Goal: Check status

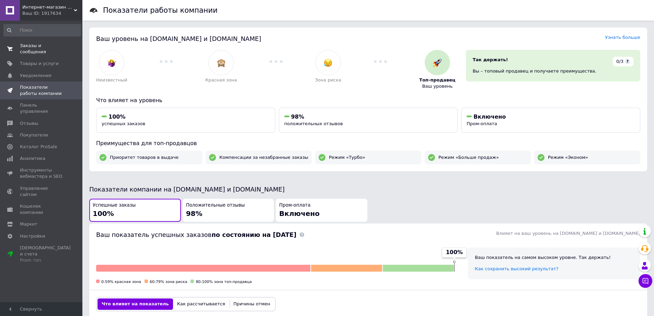
click at [45, 47] on span "Заказы и сообщения" at bounding box center [42, 49] width 44 height 12
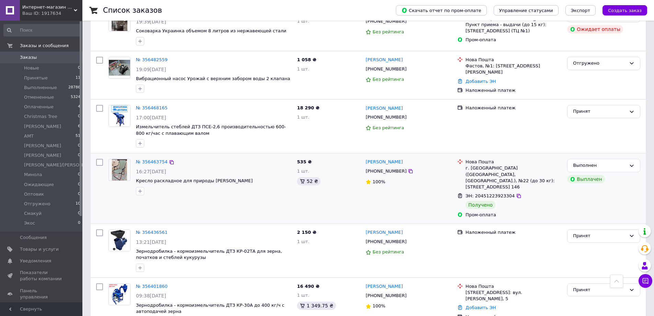
scroll to position [996, 0]
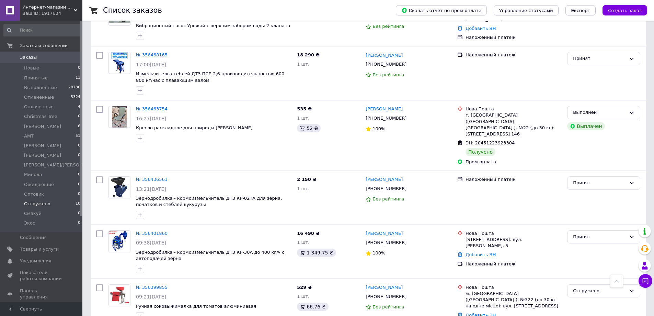
click at [37, 204] on span "Отгружено" at bounding box center [37, 204] width 26 height 6
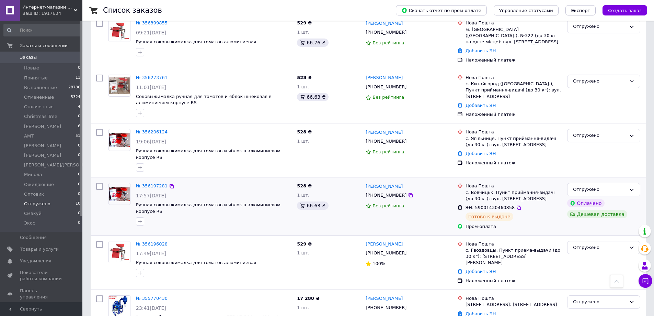
scroll to position [315, 0]
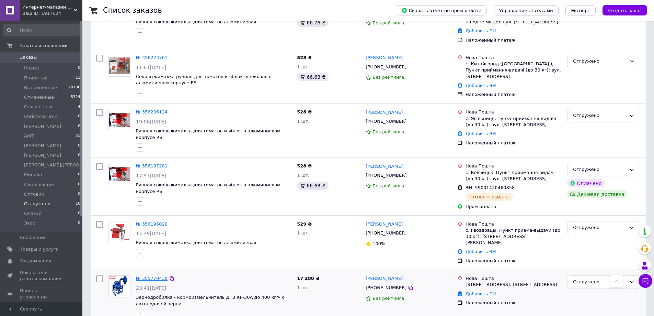
click at [155, 275] on link "№ 355770430" at bounding box center [152, 277] width 32 height 5
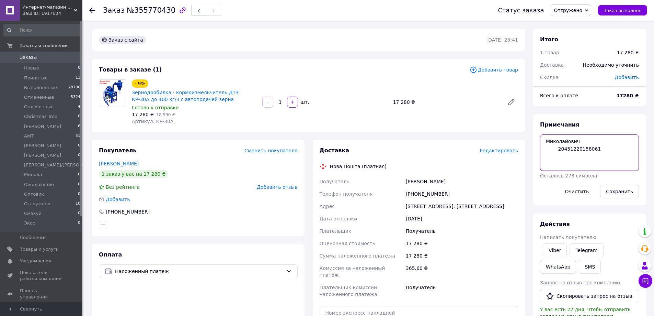
drag, startPoint x: 593, startPoint y: 149, endPoint x: 556, endPoint y: 151, distance: 37.2
click at [556, 151] on textarea "Миколайович 20451220158061" at bounding box center [589, 152] width 99 height 36
click at [44, 45] on span "Заказы и сообщения" at bounding box center [44, 46] width 49 height 6
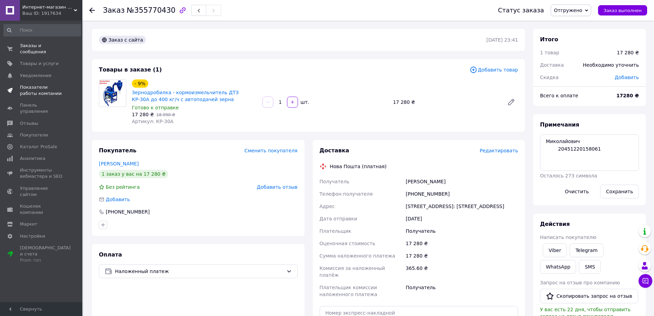
click at [39, 87] on span "Показатели работы компании" at bounding box center [42, 90] width 44 height 12
